Goal: Task Accomplishment & Management: Manage account settings

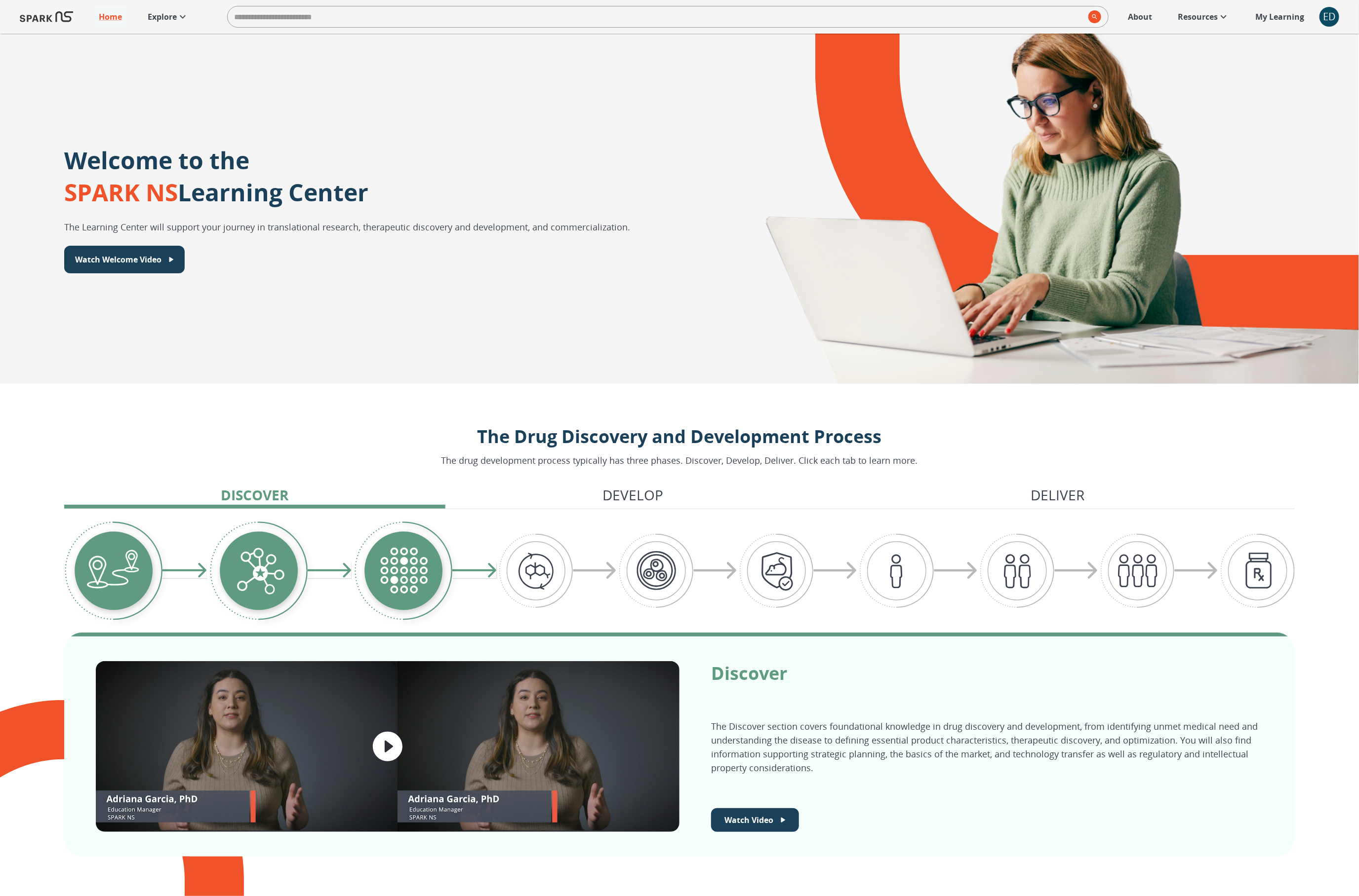
click at [1328, 19] on div "ED" at bounding box center [1329, 16] width 19 height 19
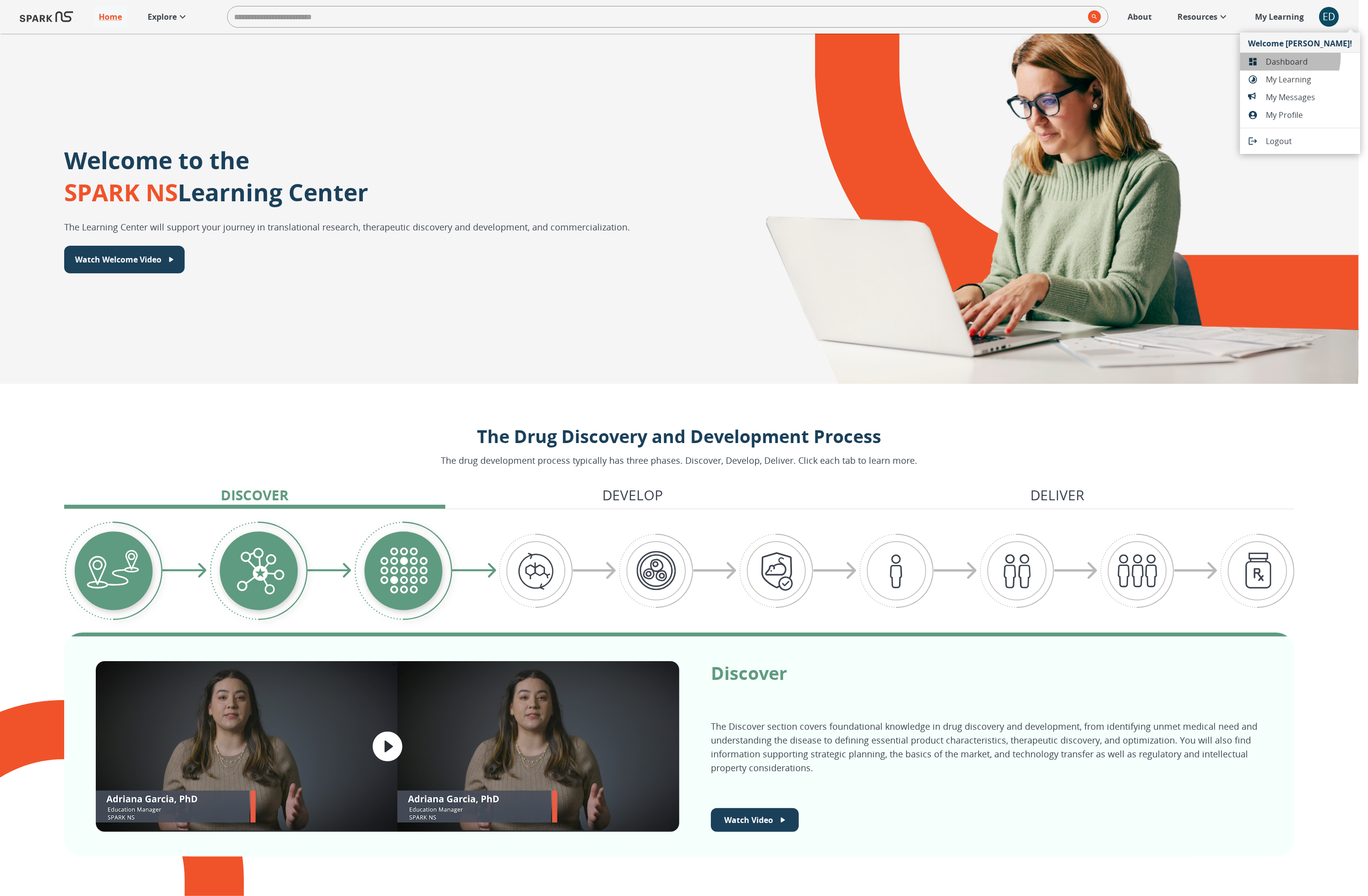
click at [1280, 56] on span "Dashboard" at bounding box center [1309, 61] width 87 height 12
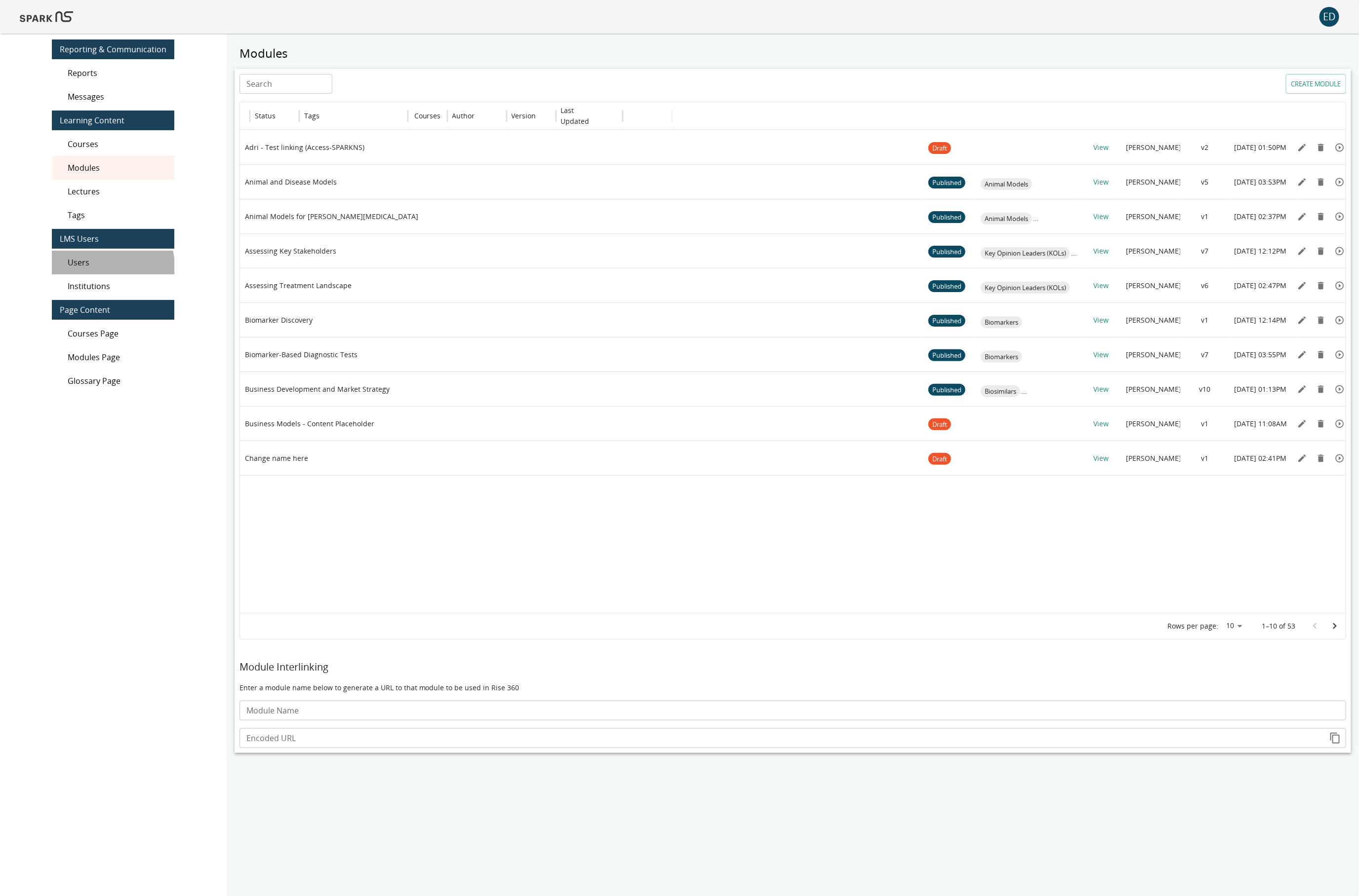
click at [107, 266] on span "Users" at bounding box center [117, 262] width 99 height 12
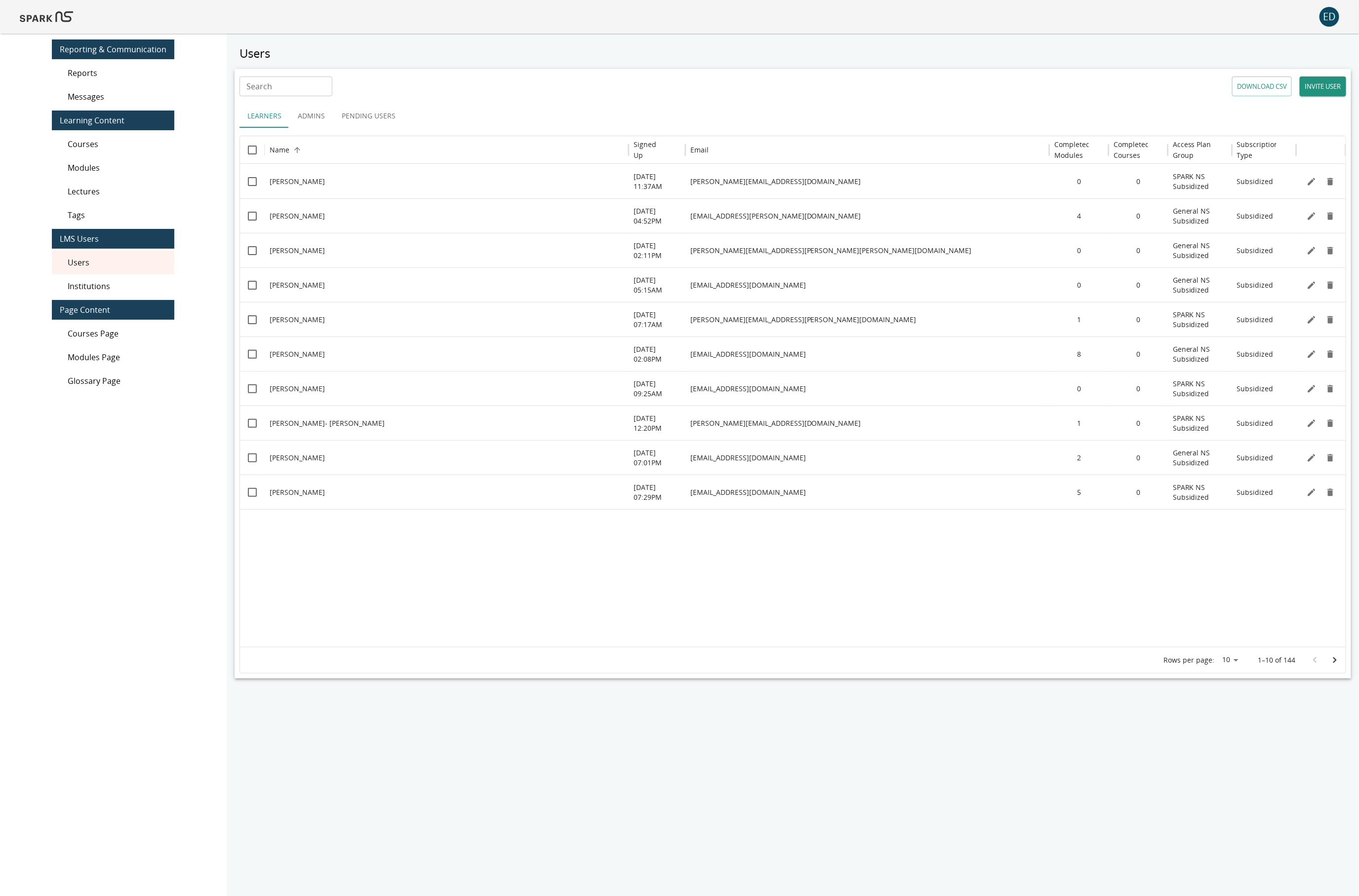
click at [285, 88] on input "Search" at bounding box center [286, 86] width 93 height 19
type input "*"
type input "*******"
click at [291, 89] on input "Search" at bounding box center [286, 86] width 93 height 19
type input "*******"
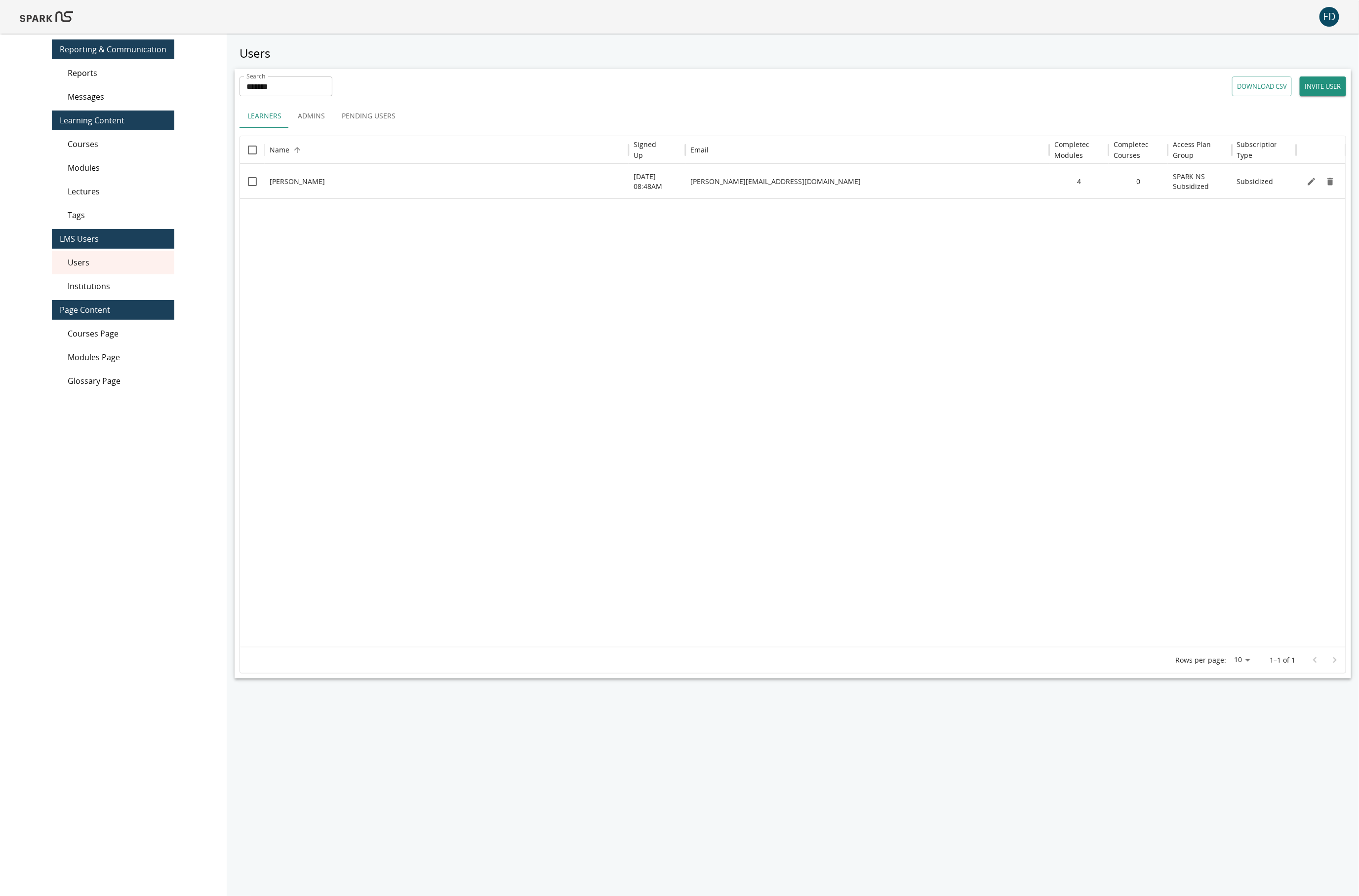
click at [37, 22] on img at bounding box center [46, 17] width 53 height 24
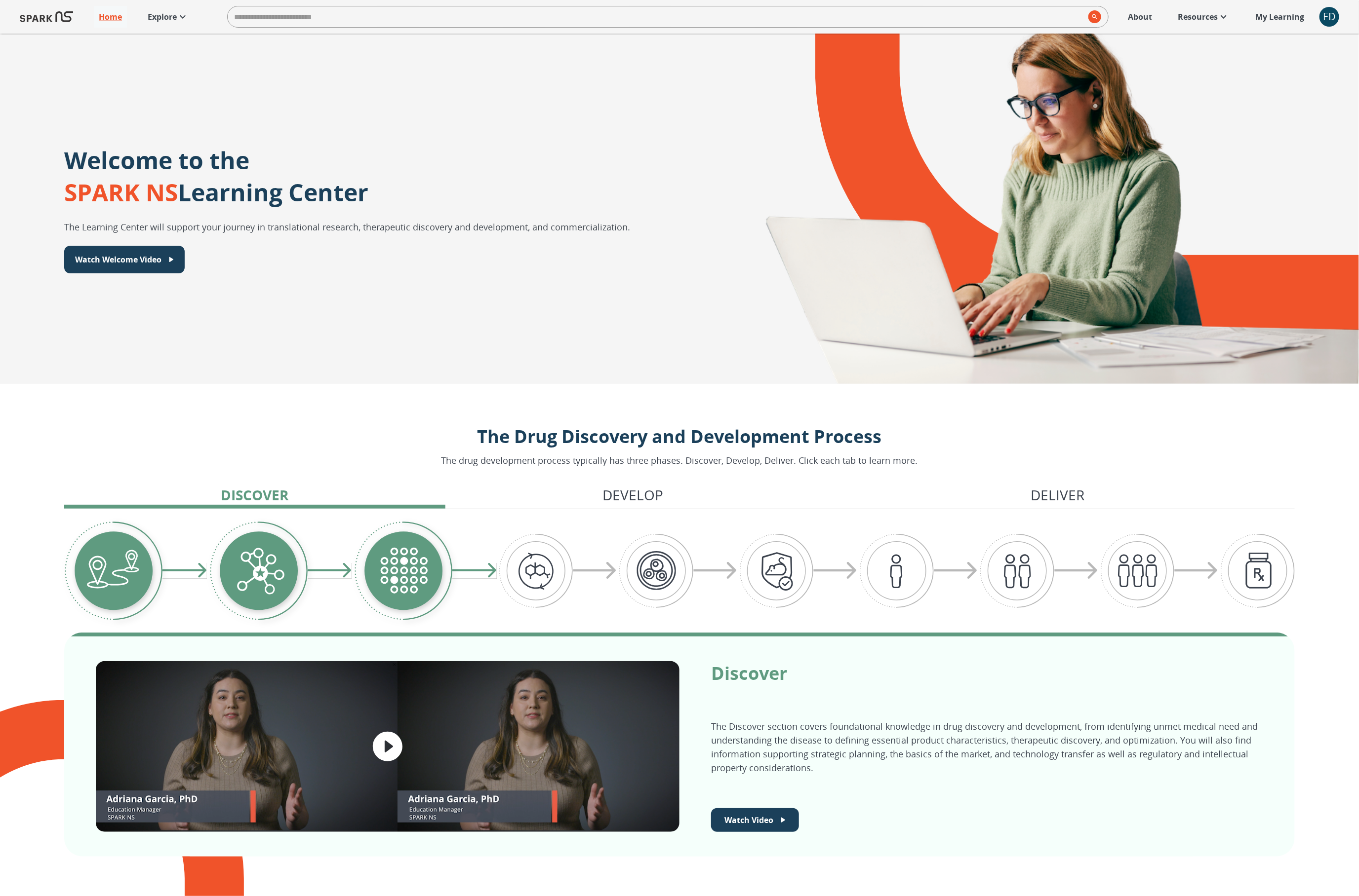
click at [1328, 20] on div "ED" at bounding box center [1329, 16] width 19 height 19
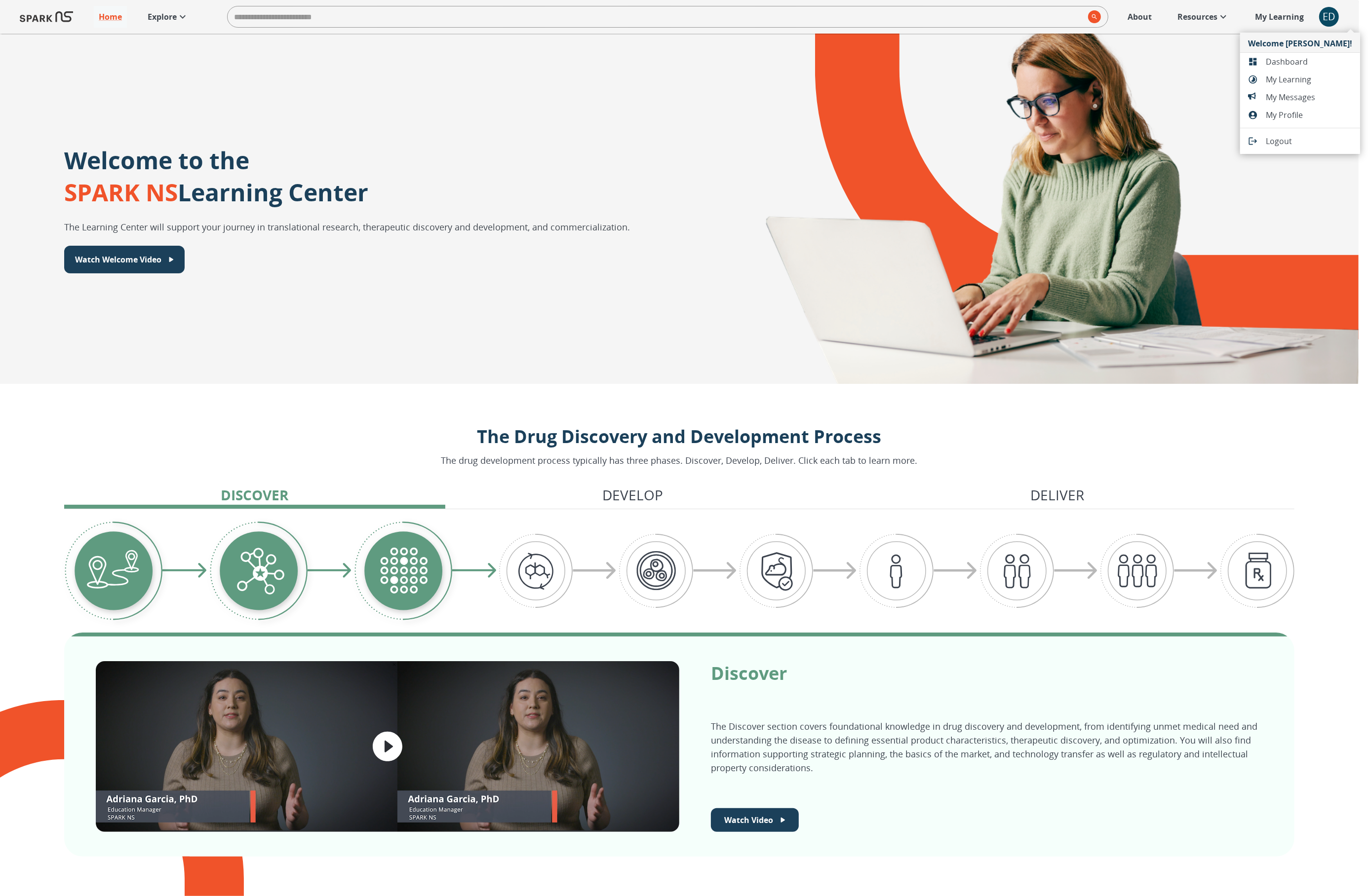
click at [1299, 64] on span "Dashboard" at bounding box center [1309, 61] width 87 height 12
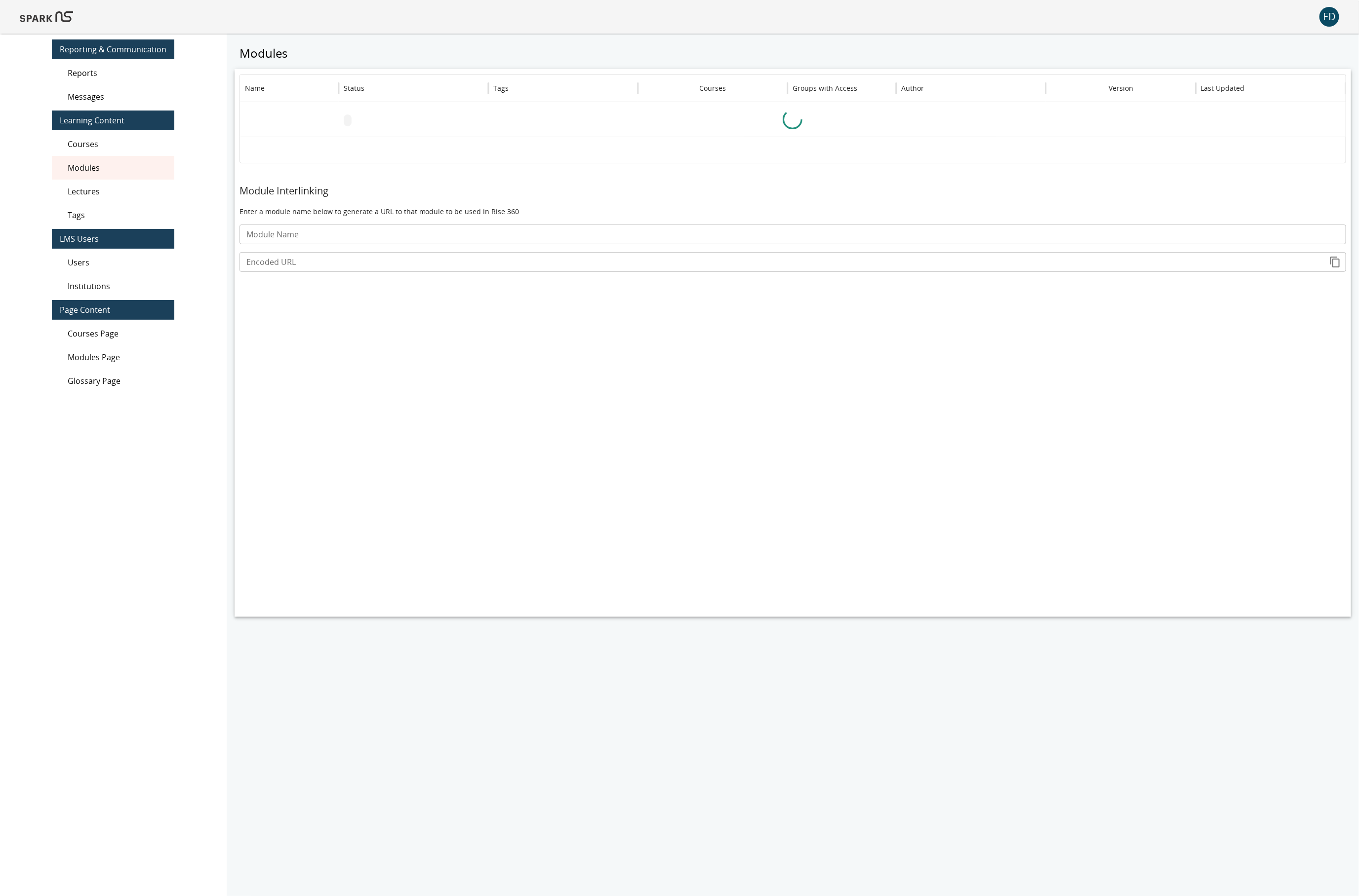
click at [117, 266] on span "Users" at bounding box center [117, 262] width 99 height 12
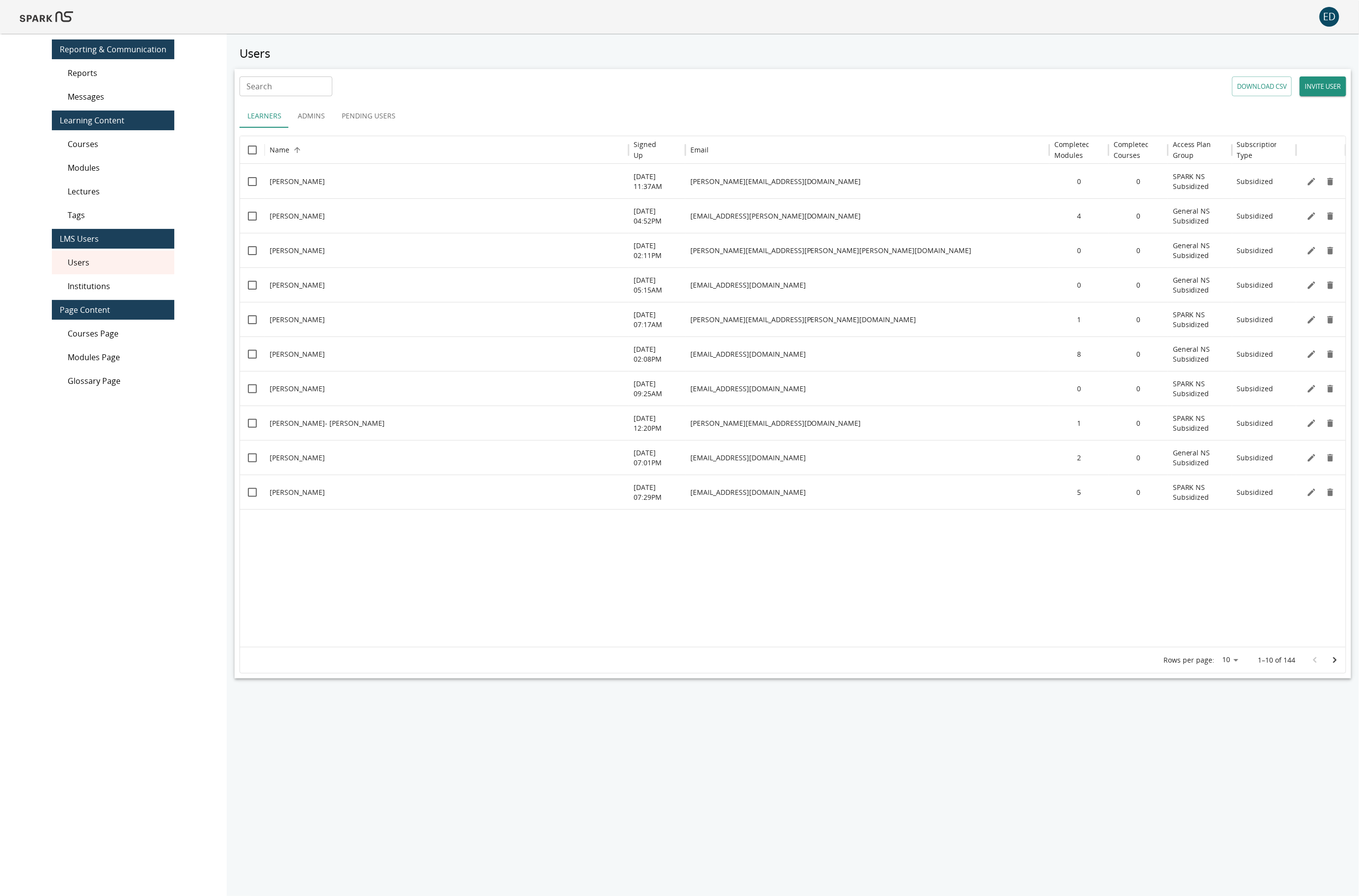
click at [1338, 663] on icon "Go to next page" at bounding box center [1335, 660] width 12 height 12
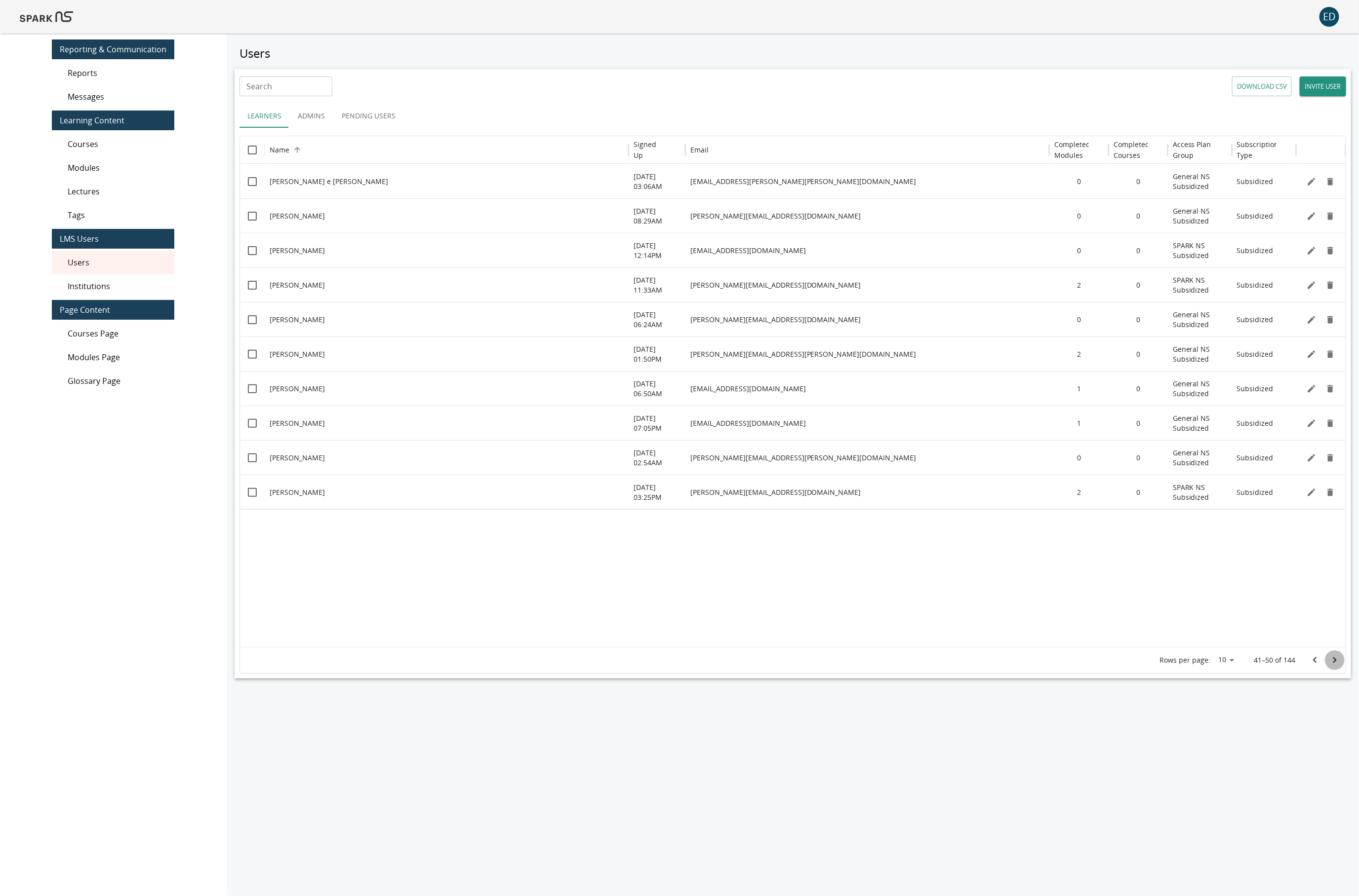
click at [1338, 663] on icon "Go to next page" at bounding box center [1335, 660] width 12 height 12
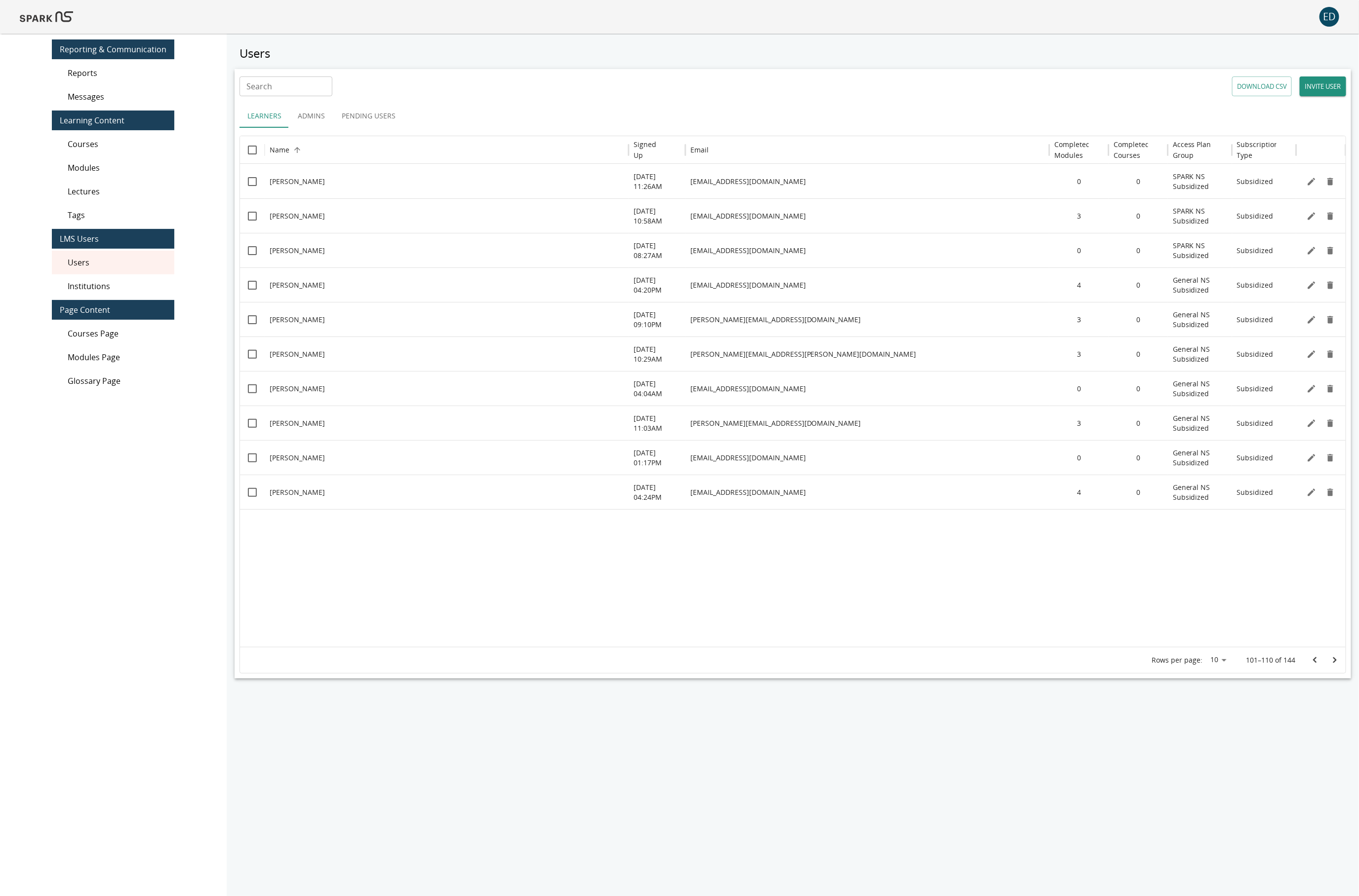
click at [1338, 663] on icon "Go to next page" at bounding box center [1335, 660] width 12 height 12
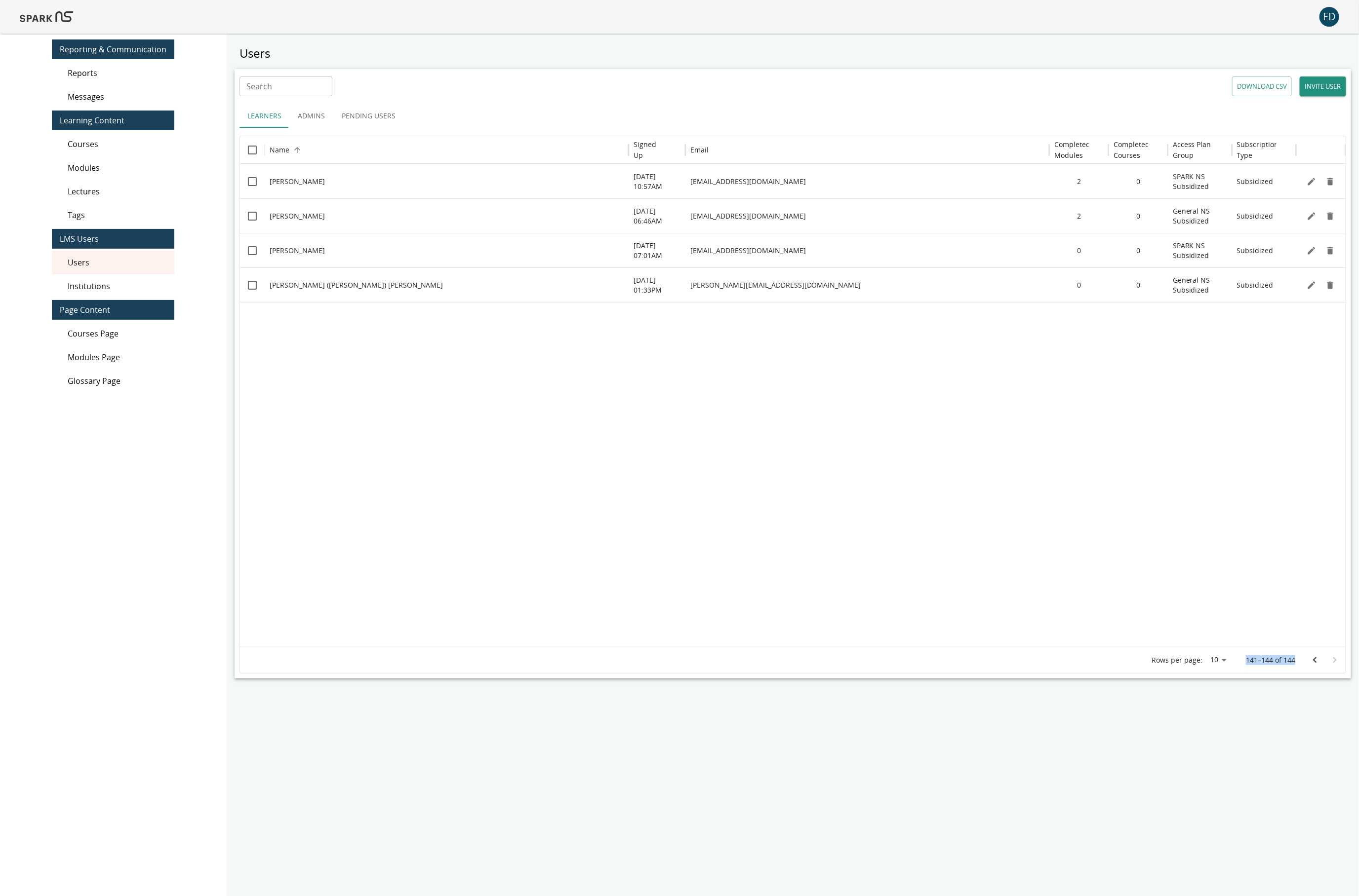
click at [1338, 663] on div at bounding box center [1324, 660] width 40 height 19
click at [1311, 659] on icon "Go to previous page" at bounding box center [1314, 660] width 12 height 12
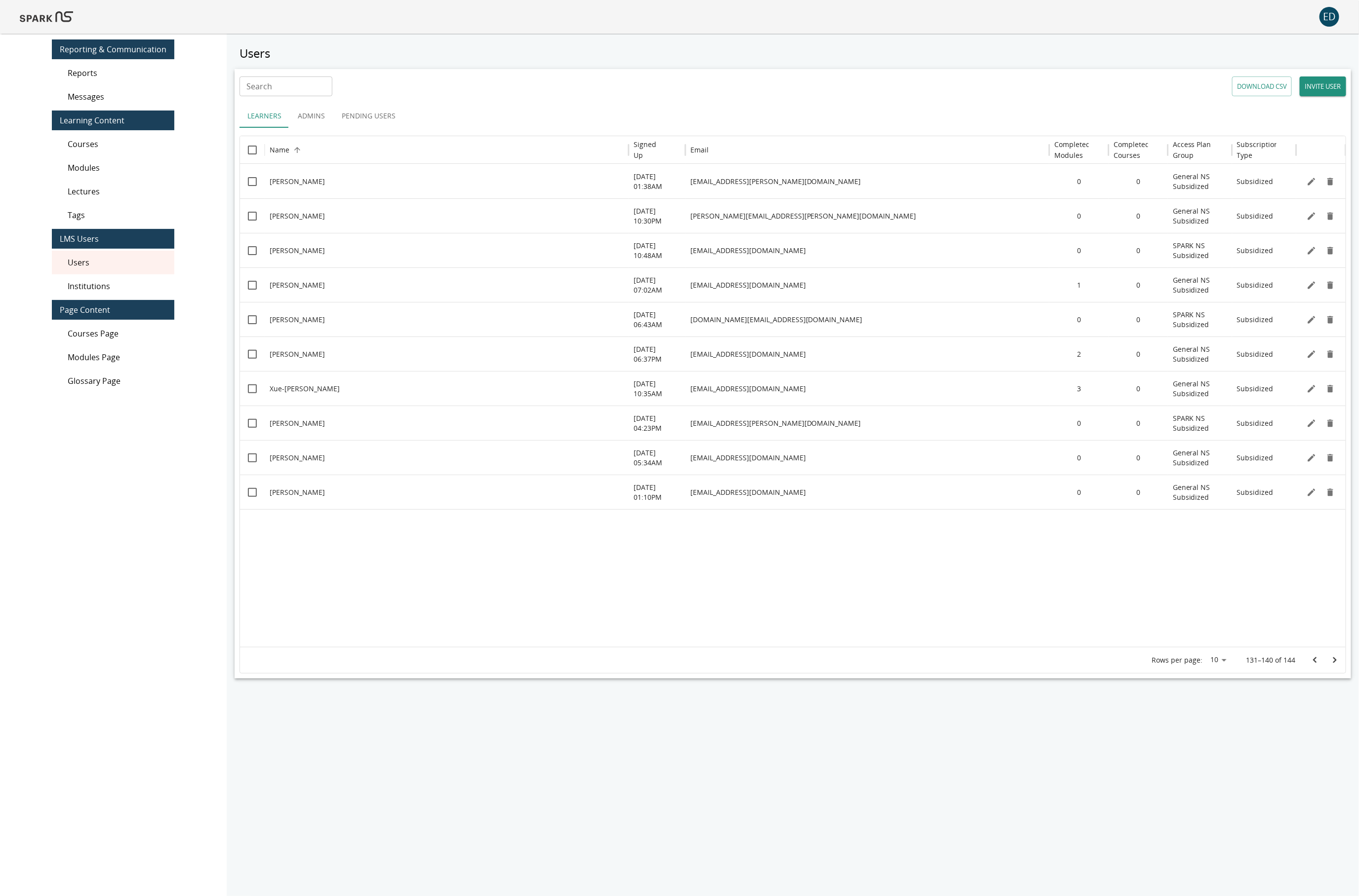
click at [1311, 659] on icon "Go to previous page" at bounding box center [1314, 660] width 12 height 12
click at [1311, 659] on icon "Go to previous page" at bounding box center [1314, 660] width 12 height 12
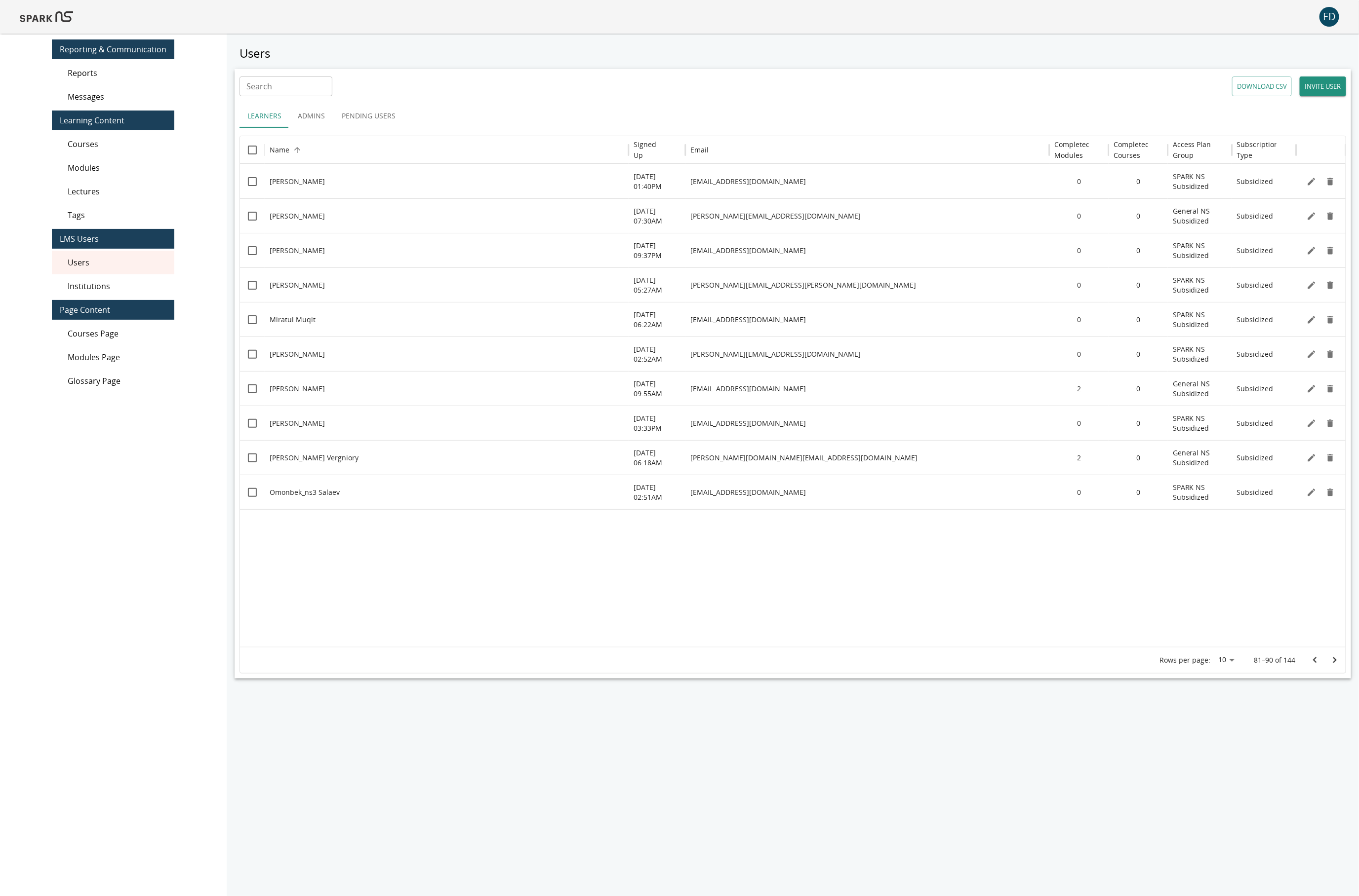
click at [1311, 659] on icon "Go to previous page" at bounding box center [1314, 660] width 12 height 12
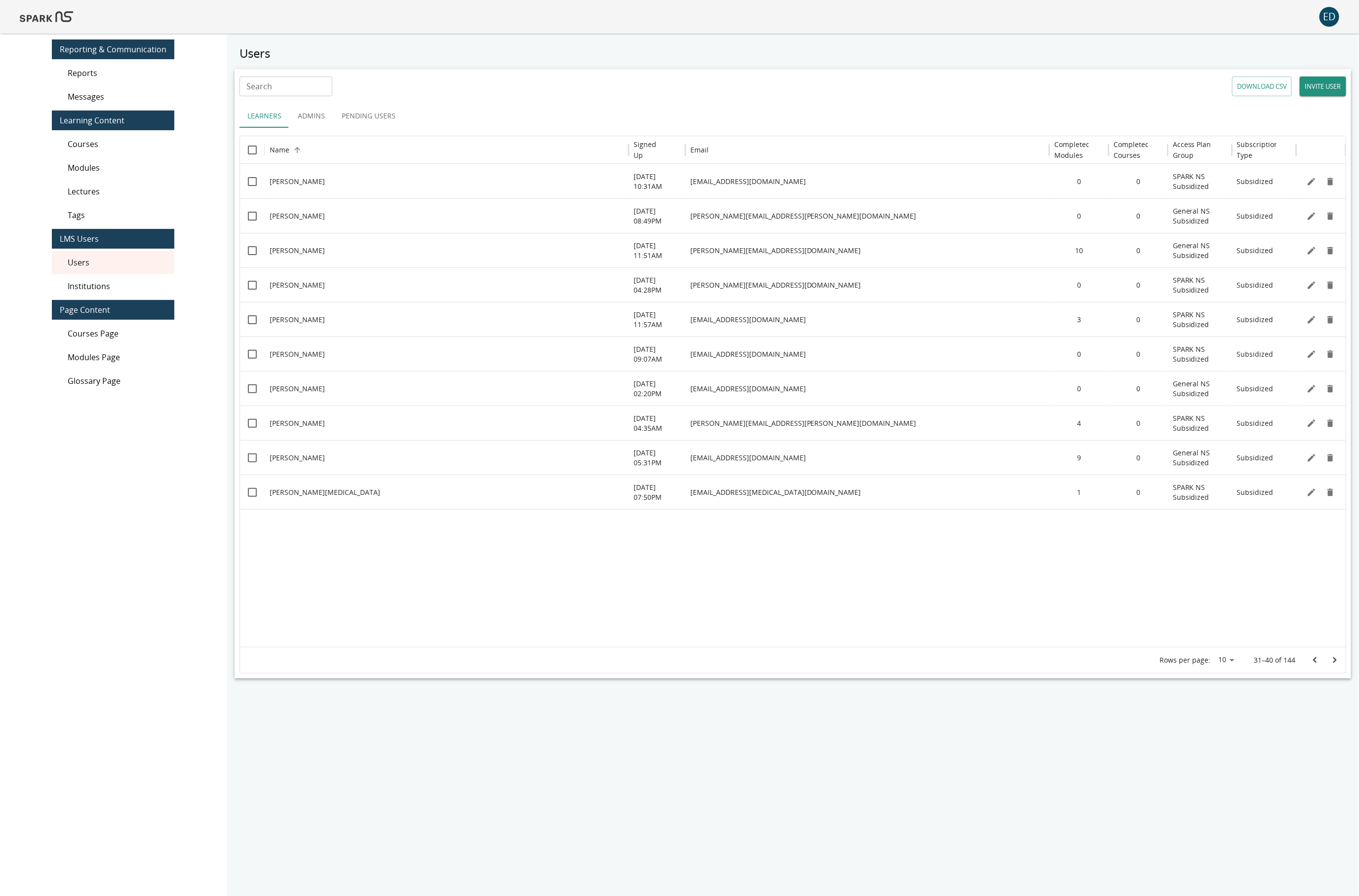
click at [1310, 659] on icon "Go to previous page" at bounding box center [1314, 660] width 12 height 12
click at [1310, 659] on div at bounding box center [1324, 660] width 40 height 19
